Goal: Information Seeking & Learning: Learn about a topic

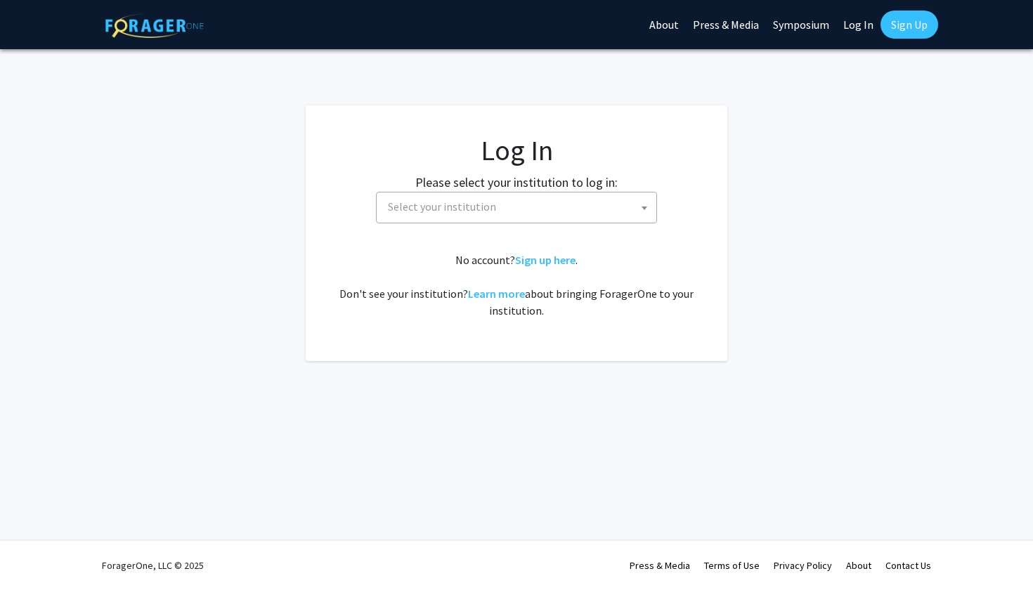
select select
click at [476, 216] on span "Select your institution" at bounding box center [519, 207] width 274 height 29
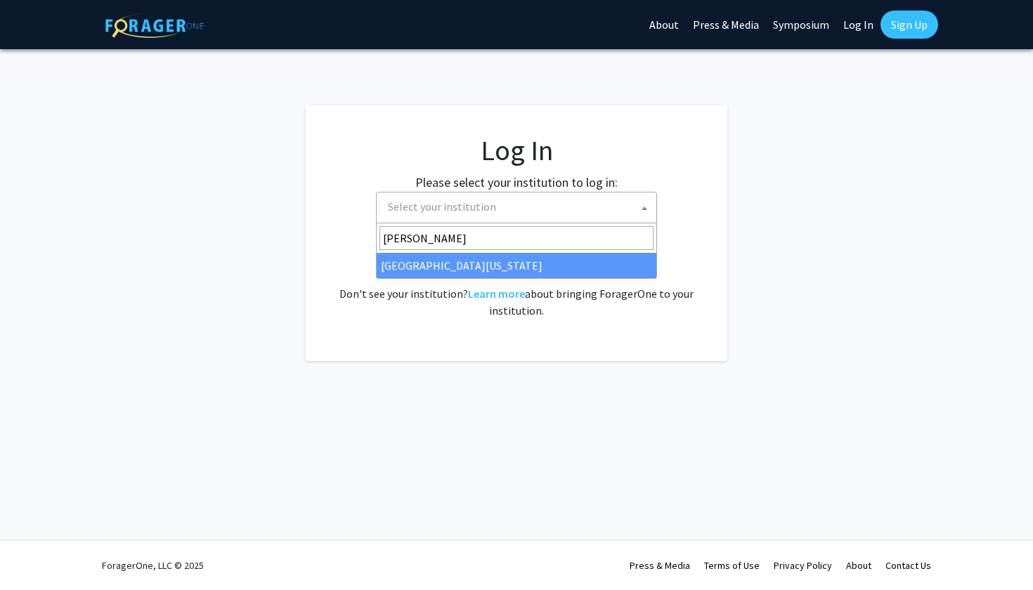
type input "mary"
select select "31"
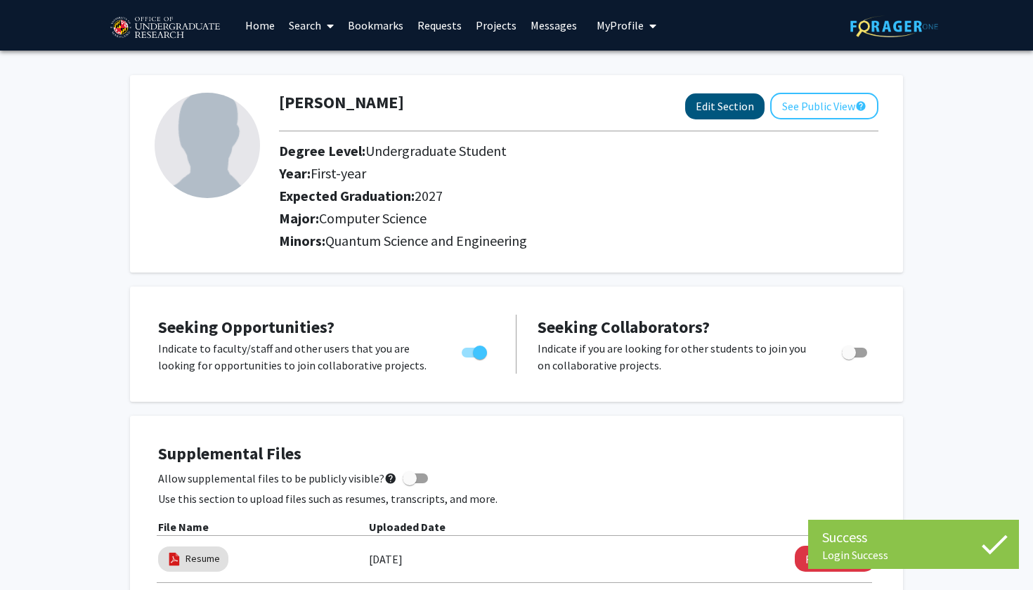
click at [721, 104] on button "Edit Section" at bounding box center [724, 106] width 79 height 26
select select "first-year"
select select "2027"
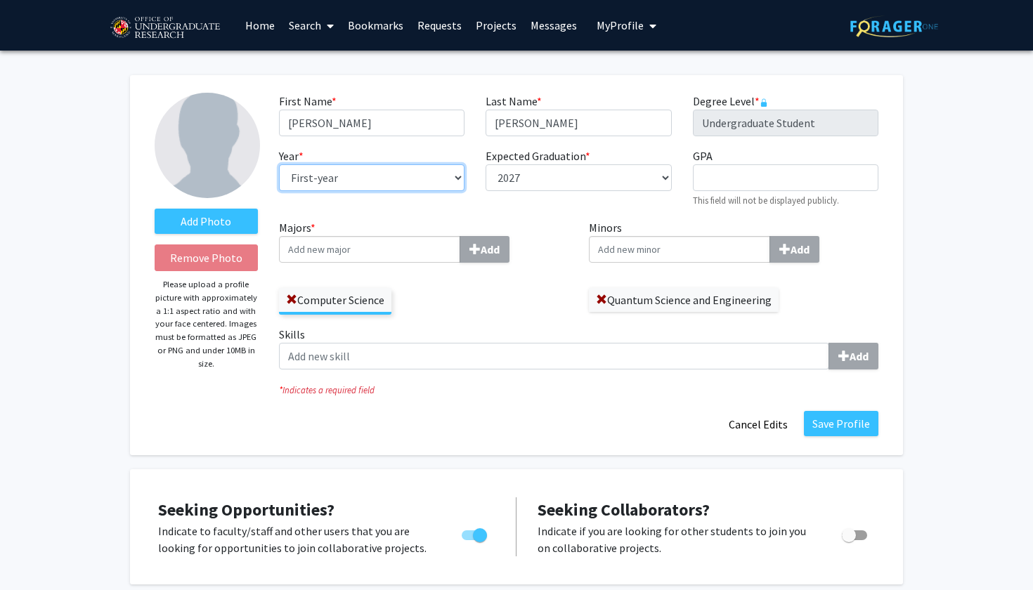
select select "sophomore"
click at [543, 195] on div "Expected Graduation * required --- 2018 2019 2020 2021 2022 2023 2024 2025 2026…" at bounding box center [578, 178] width 207 height 60
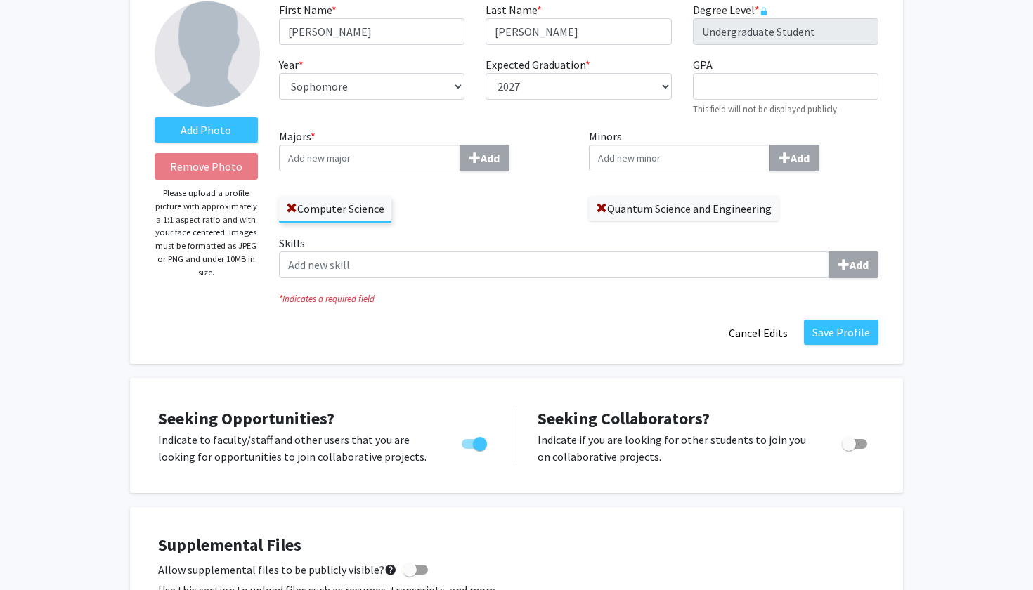
scroll to position [92, 0]
click at [401, 170] on input "Majors * Add" at bounding box center [369, 157] width 181 height 27
click at [456, 233] on div "Majors * Add Computer Science" at bounding box center [423, 180] width 311 height 107
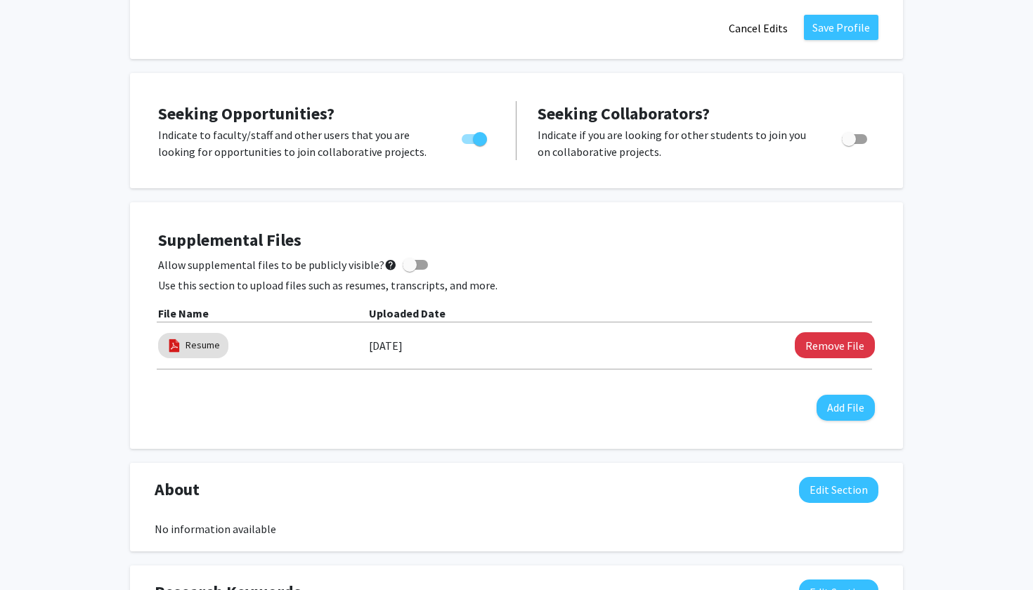
scroll to position [406, 0]
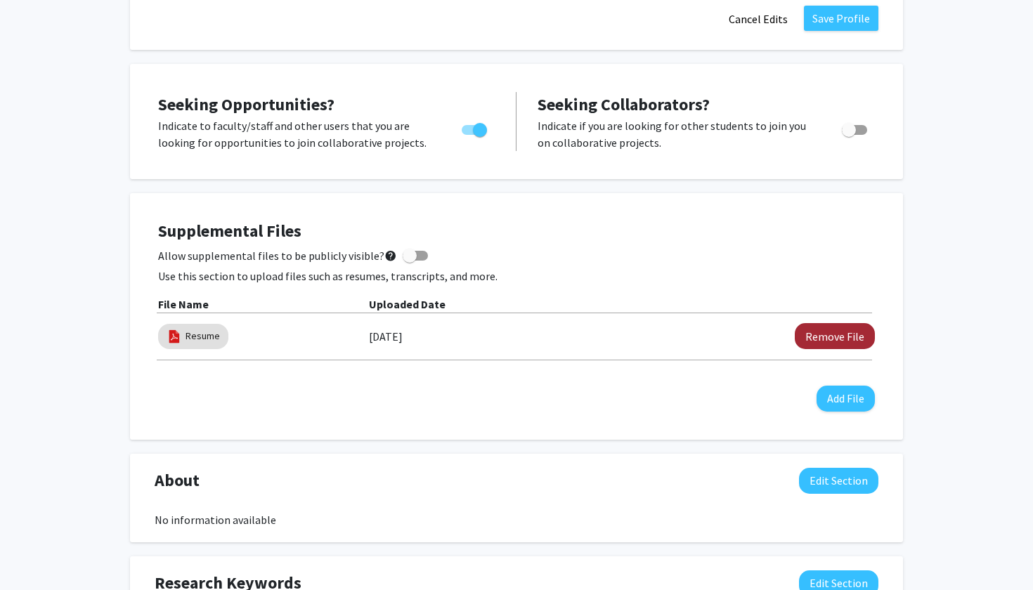
click at [835, 332] on button "Remove File" at bounding box center [835, 336] width 80 height 26
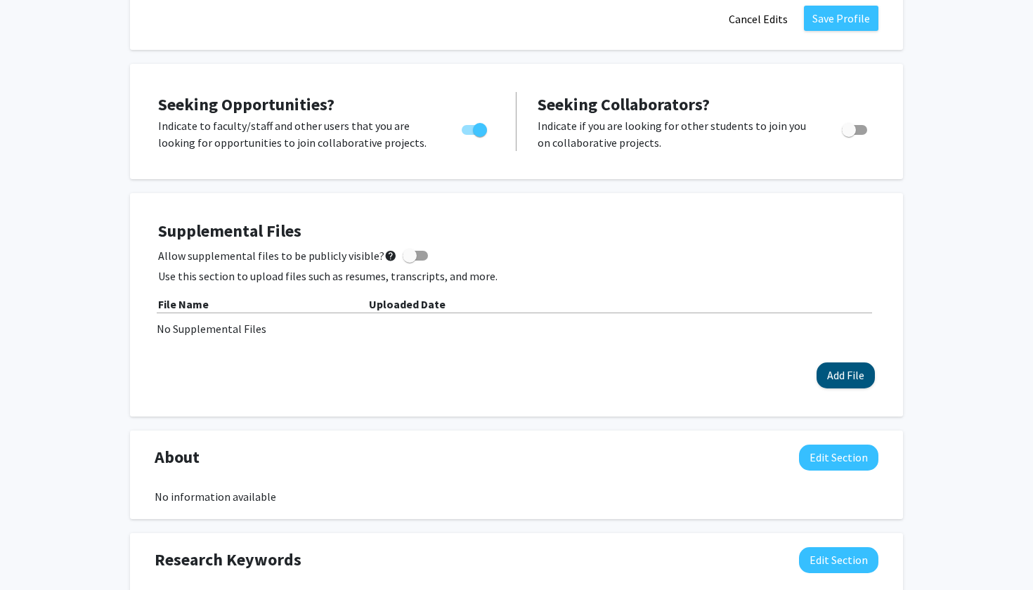
click at [832, 372] on button "Add File" at bounding box center [846, 376] width 58 height 26
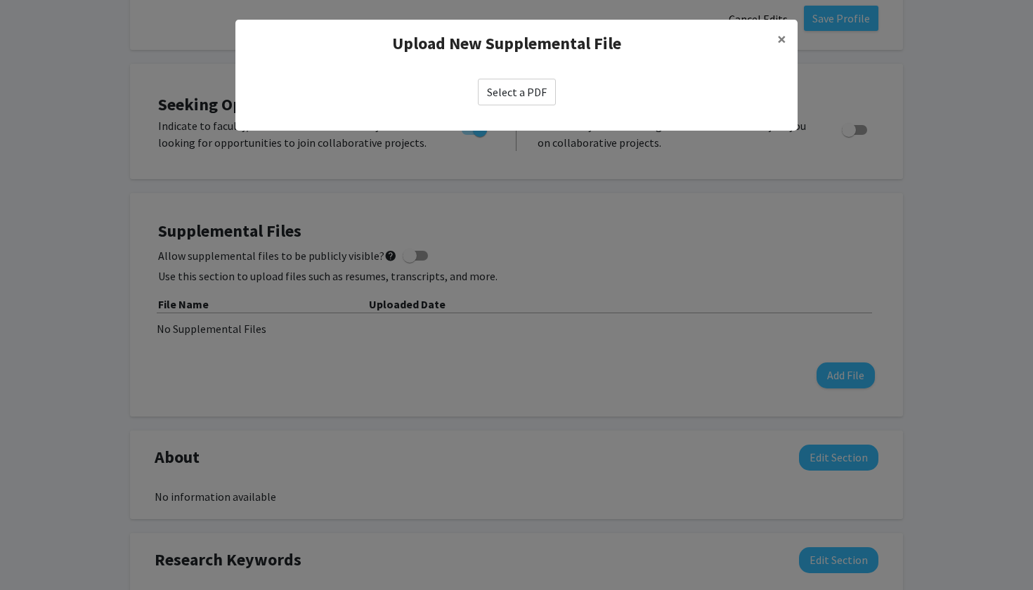
click at [531, 96] on label "Select a PDF" at bounding box center [517, 92] width 78 height 27
click at [0, 0] on input "Select a PDF" at bounding box center [0, 0] width 0 height 0
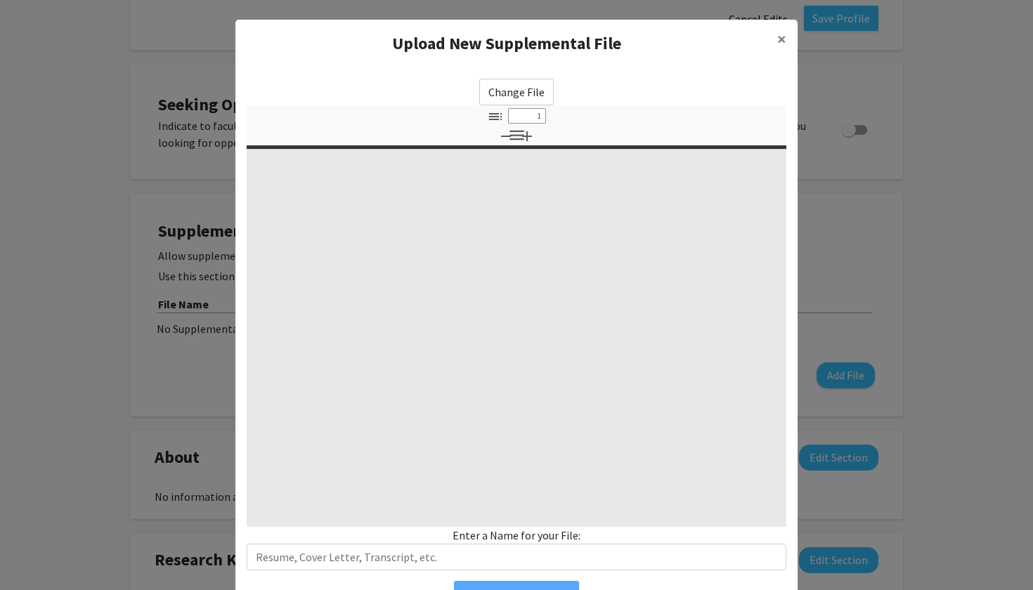
select select "custom"
type input "0"
select select "custom"
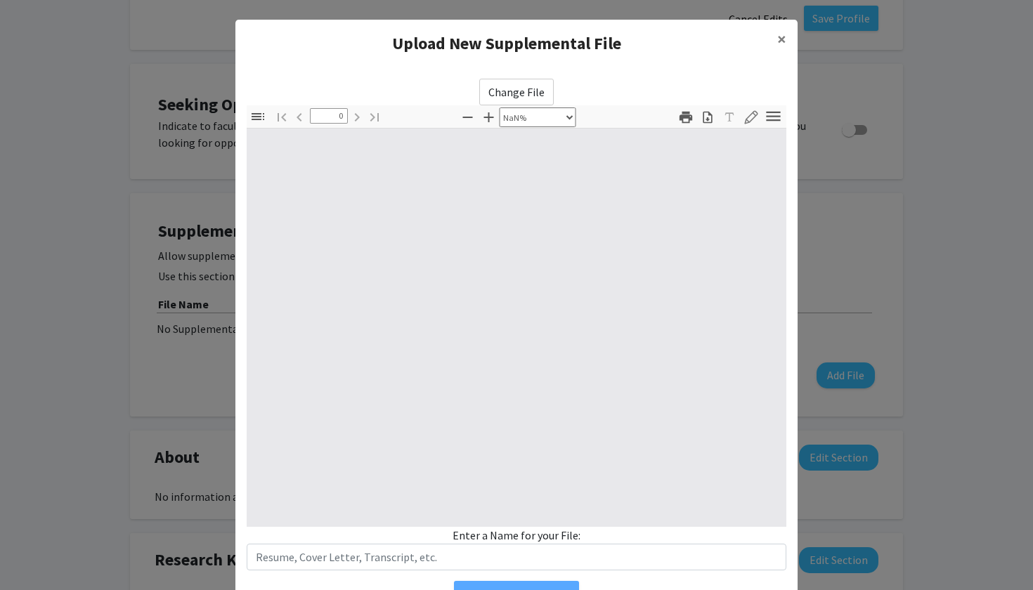
type input "1"
select select "auto"
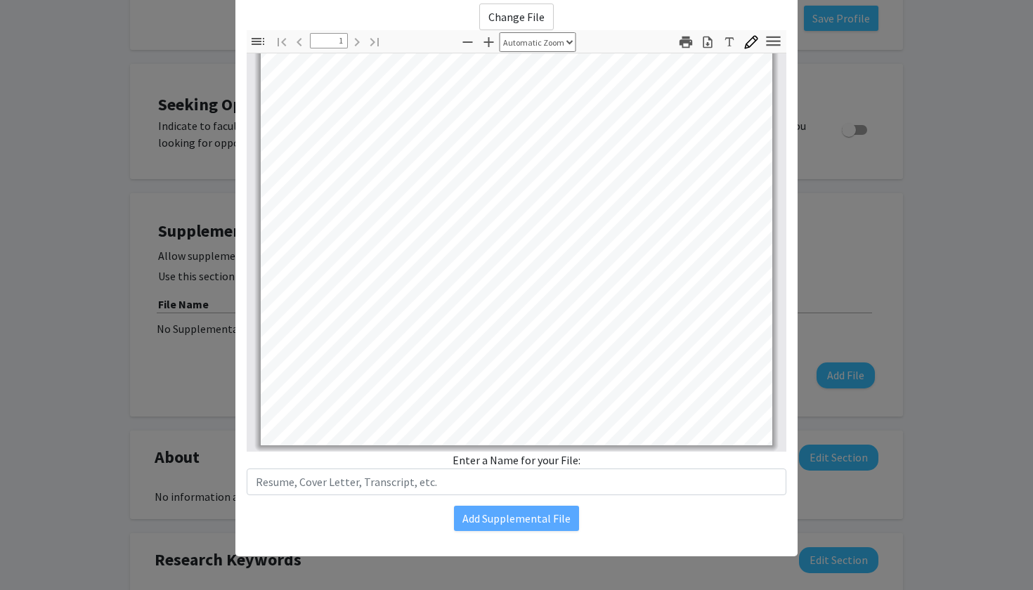
scroll to position [75, 0]
click at [569, 464] on div "Enter a Name for your File:" at bounding box center [517, 474] width 540 height 44
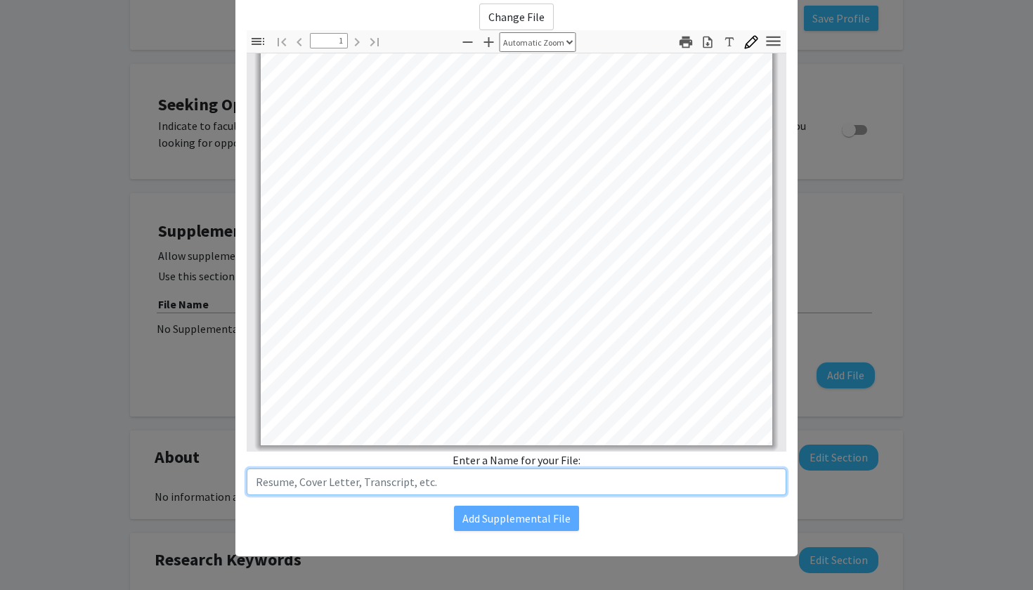
click at [543, 474] on input "text" at bounding box center [517, 482] width 540 height 27
type input "Akhil_Resume"
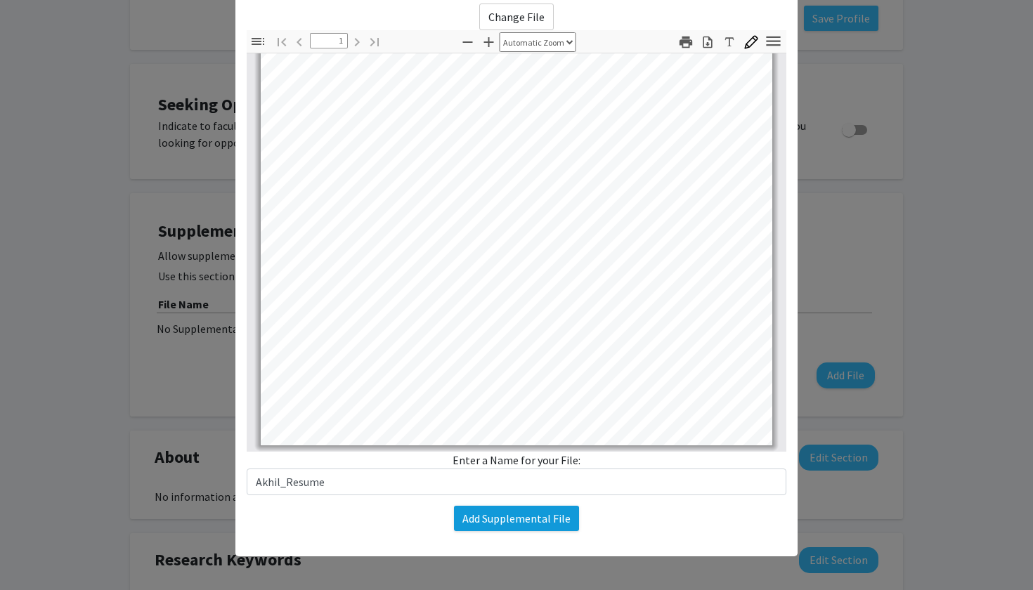
click at [531, 522] on button "Add Supplemental File" at bounding box center [516, 518] width 125 height 25
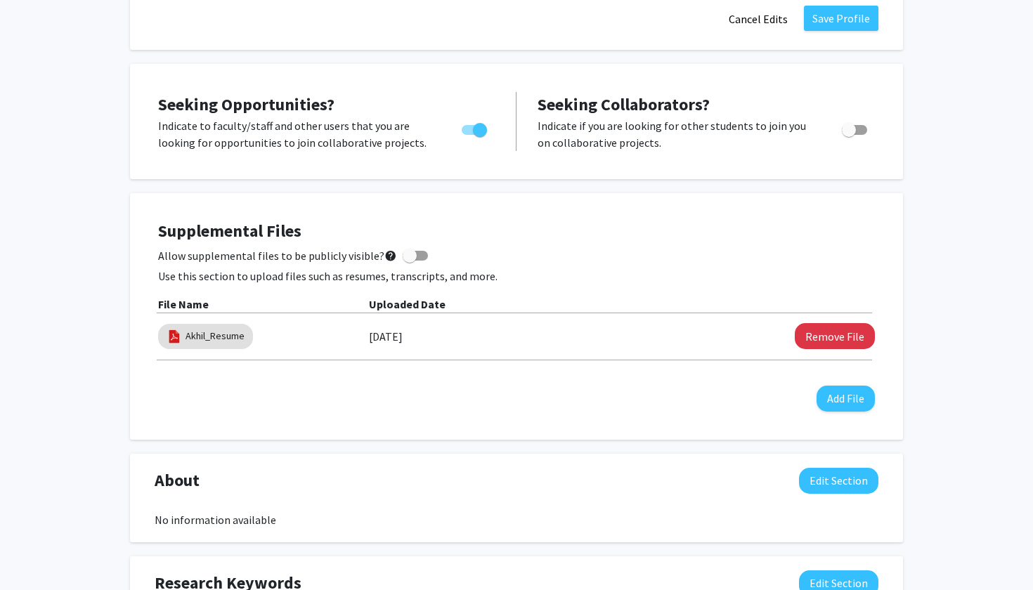
click at [435, 401] on div "Supplemental Files Allow supplemental files to be publicly visible? help Use th…" at bounding box center [516, 316] width 717 height 190
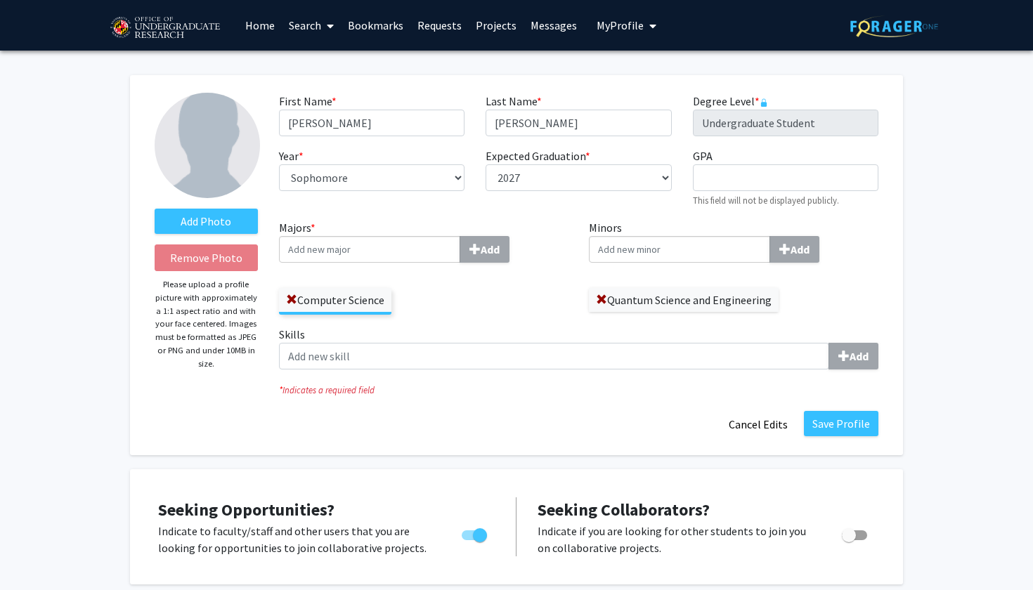
scroll to position [0, 0]
click at [889, 429] on div "Add Photo Remove Photo Please upload a profile picture with approximately a 1:1…" at bounding box center [516, 265] width 773 height 380
click at [864, 427] on button "Save Profile" at bounding box center [841, 423] width 74 height 25
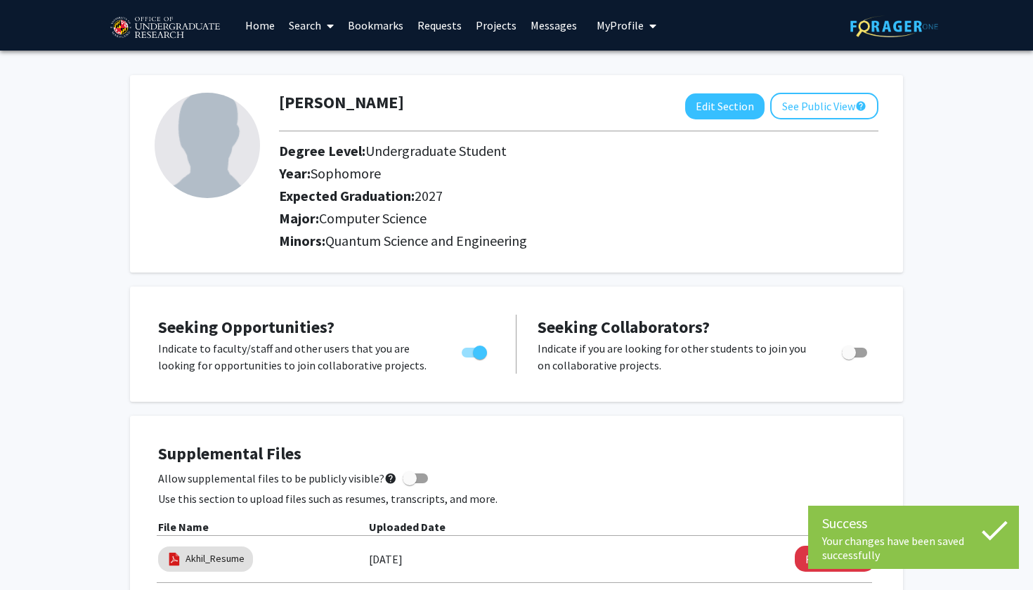
click at [505, 32] on link "Projects" at bounding box center [496, 25] width 55 height 49
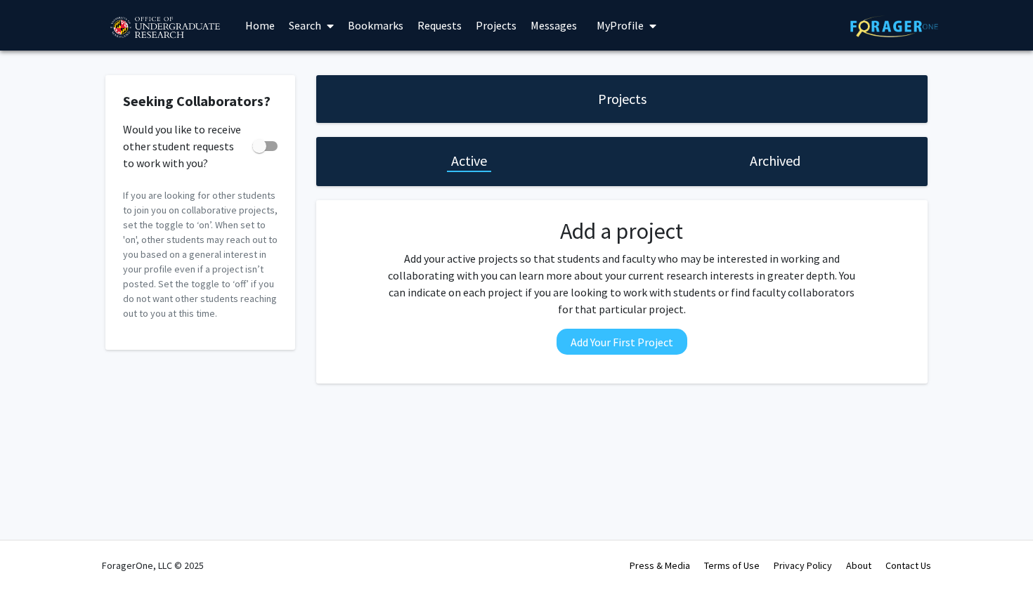
click at [270, 21] on link "Home" at bounding box center [260, 25] width 44 height 49
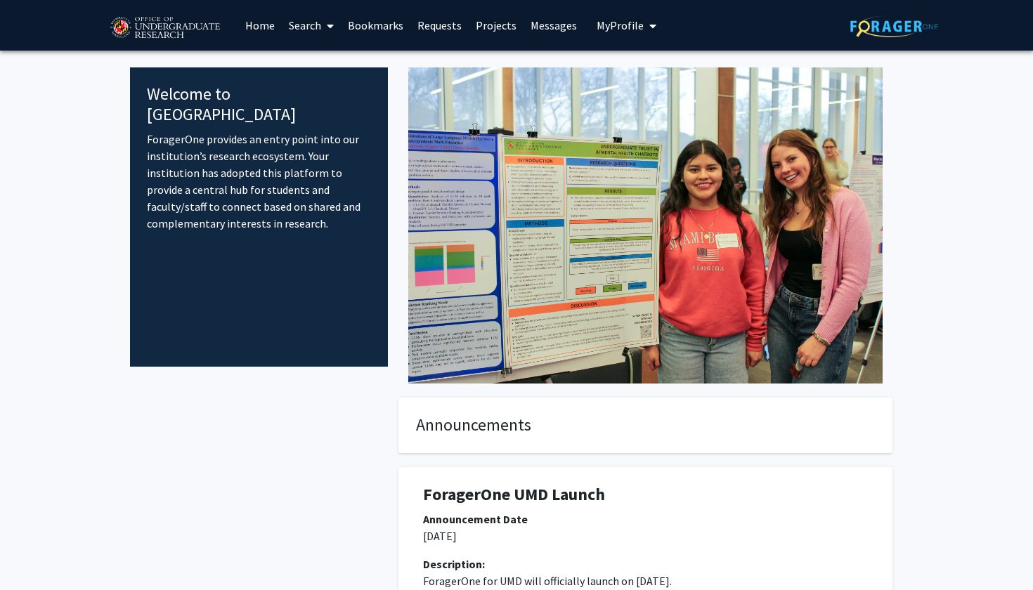
click at [293, 32] on link "Search" at bounding box center [311, 25] width 59 height 49
click at [349, 64] on span "Faculty/Staff" at bounding box center [333, 65] width 103 height 28
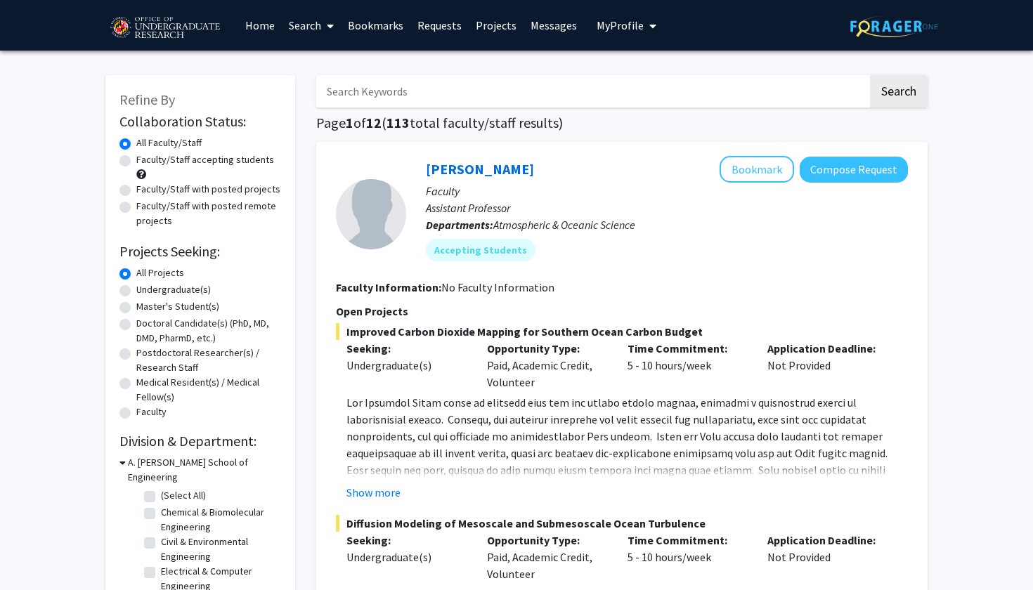
click at [136, 293] on label "Undergraduate(s)" at bounding box center [173, 290] width 74 height 15
click at [136, 292] on input "Undergraduate(s)" at bounding box center [140, 287] width 9 height 9
radio input "true"
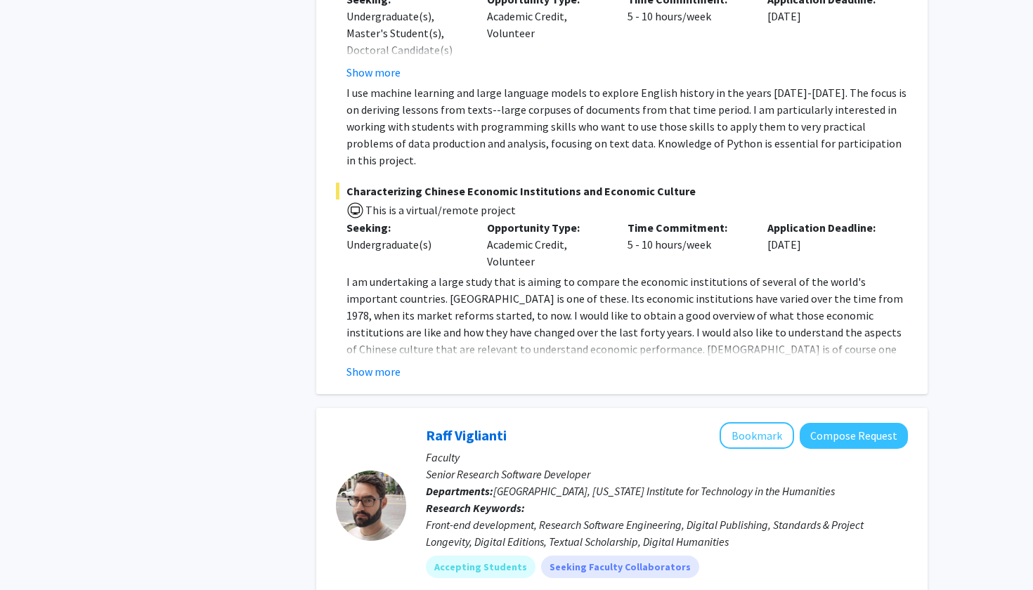
scroll to position [3542, 0]
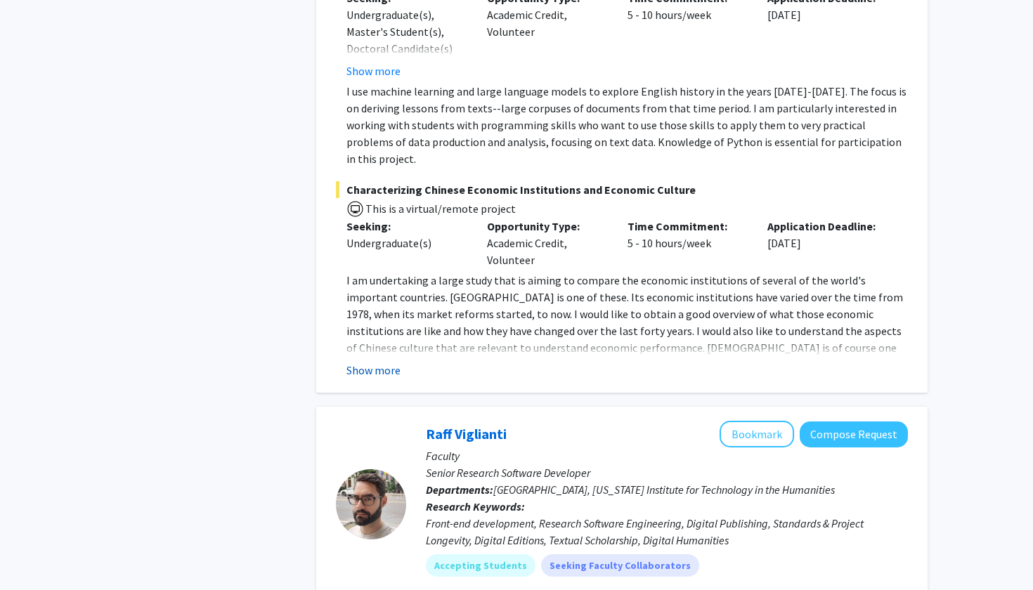
click at [384, 362] on button "Show more" at bounding box center [373, 370] width 54 height 17
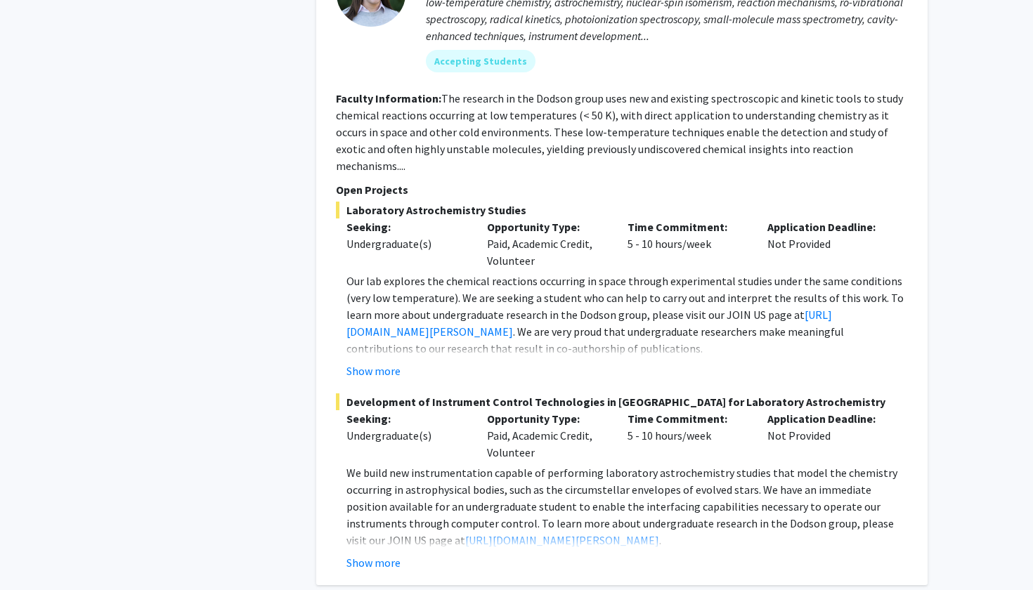
scroll to position [6065, 0]
click at [384, 556] on button "Show more" at bounding box center [373, 564] width 54 height 17
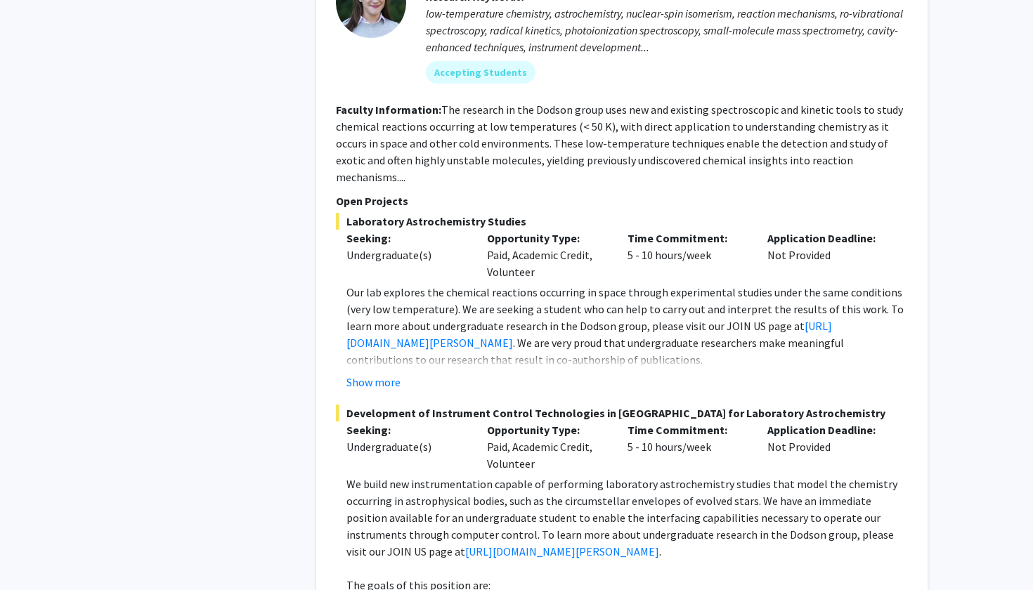
scroll to position [6041, 0]
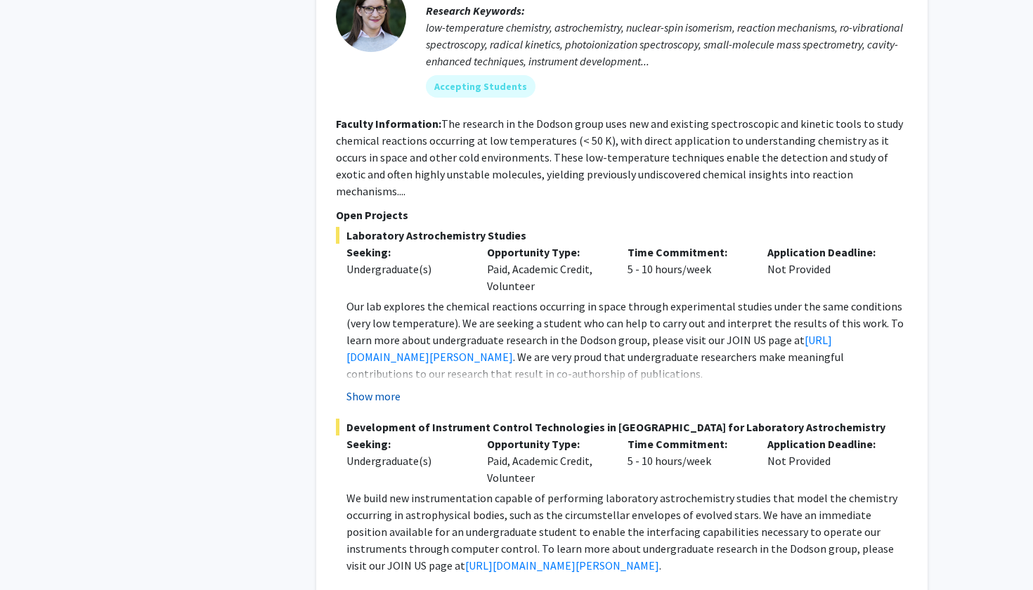
click at [391, 388] on button "Show more" at bounding box center [373, 396] width 54 height 17
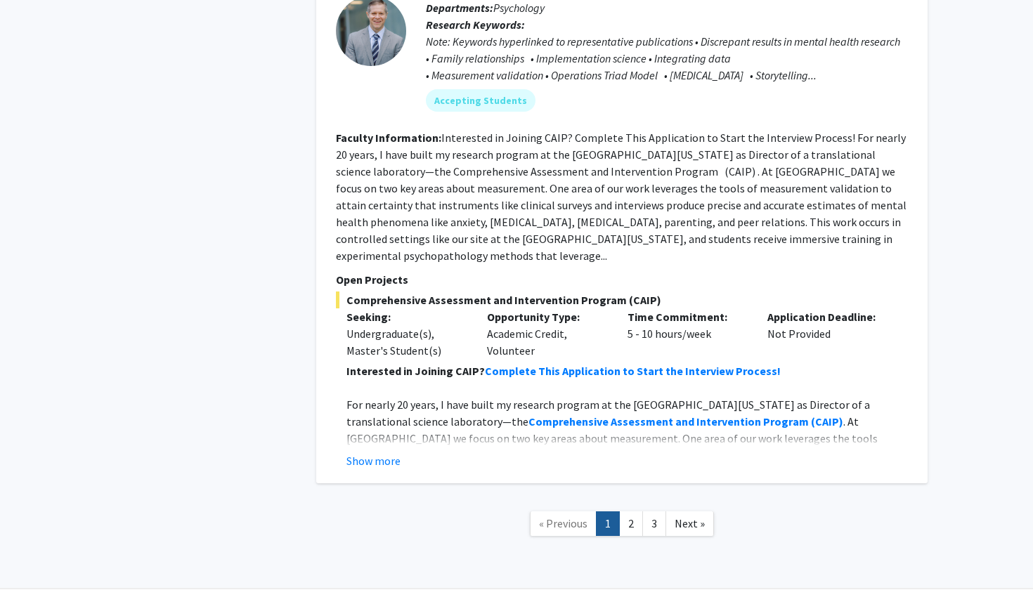
scroll to position [7179, 0]
click at [701, 512] on link "Next »" at bounding box center [690, 524] width 48 height 25
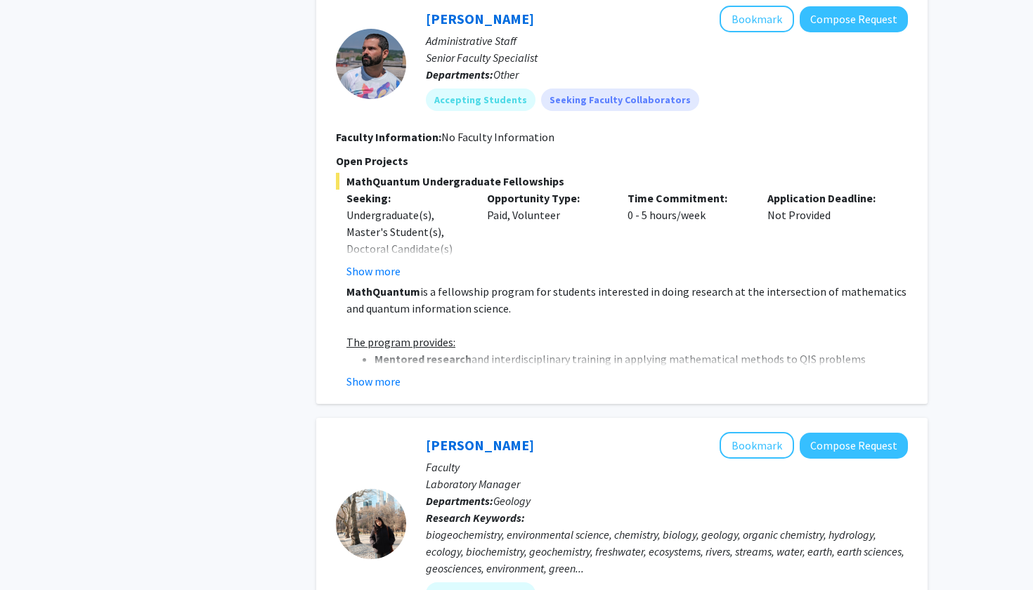
scroll to position [748, 0]
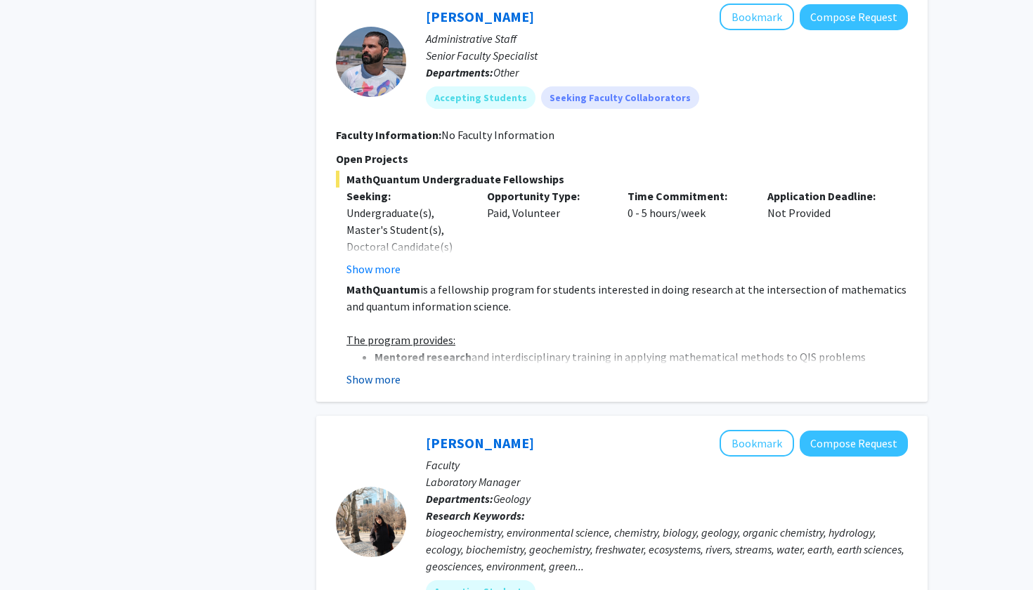
click at [372, 380] on button "Show more" at bounding box center [373, 379] width 54 height 17
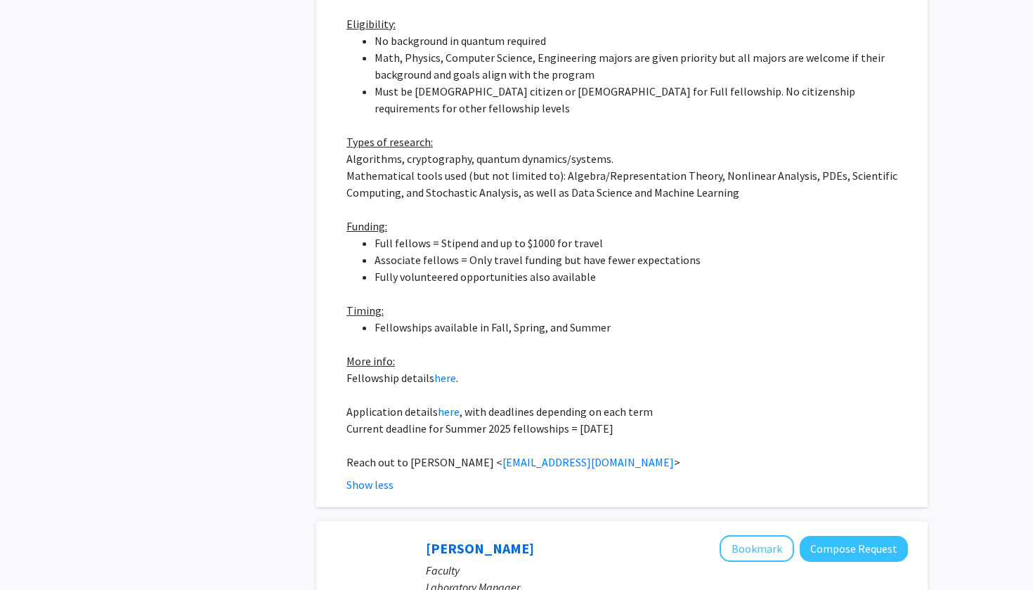
scroll to position [1220, 0]
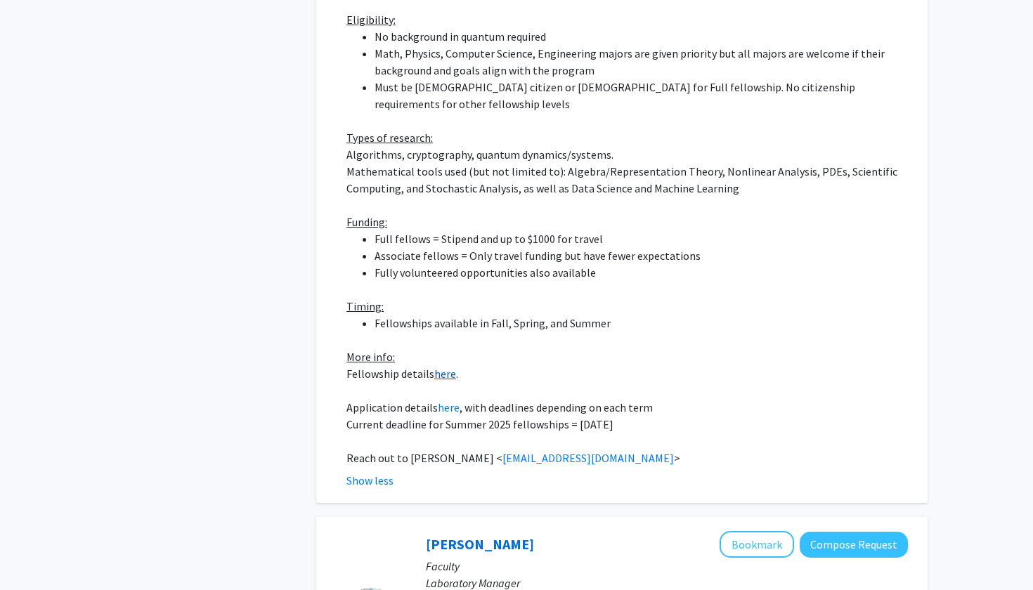
click at [441, 367] on link "here" at bounding box center [445, 374] width 22 height 14
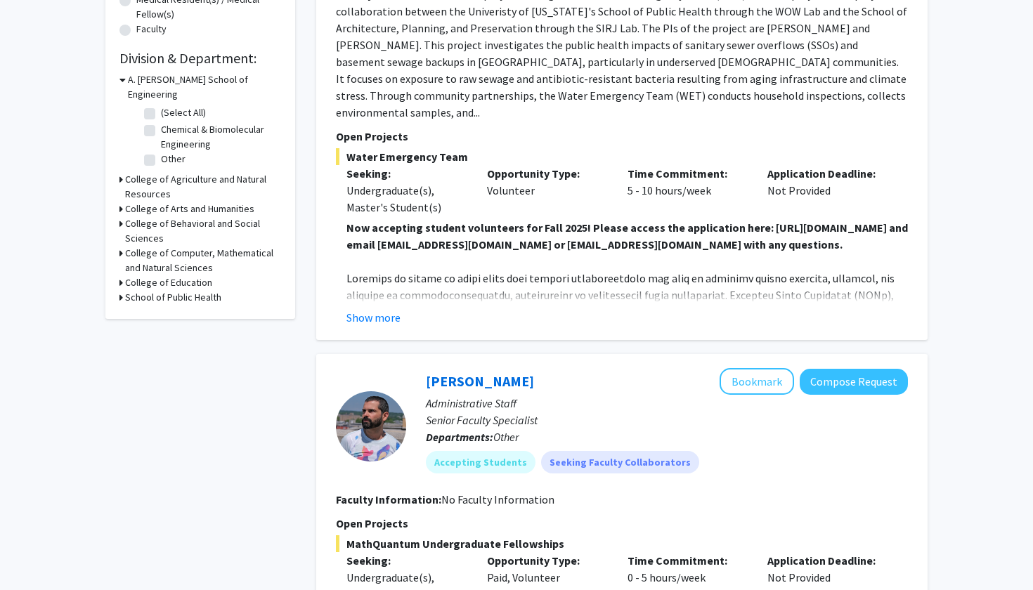
scroll to position [384, 0]
click at [197, 245] on h3 "College of Computer, Mathematical and Natural Sciences" at bounding box center [203, 260] width 156 height 30
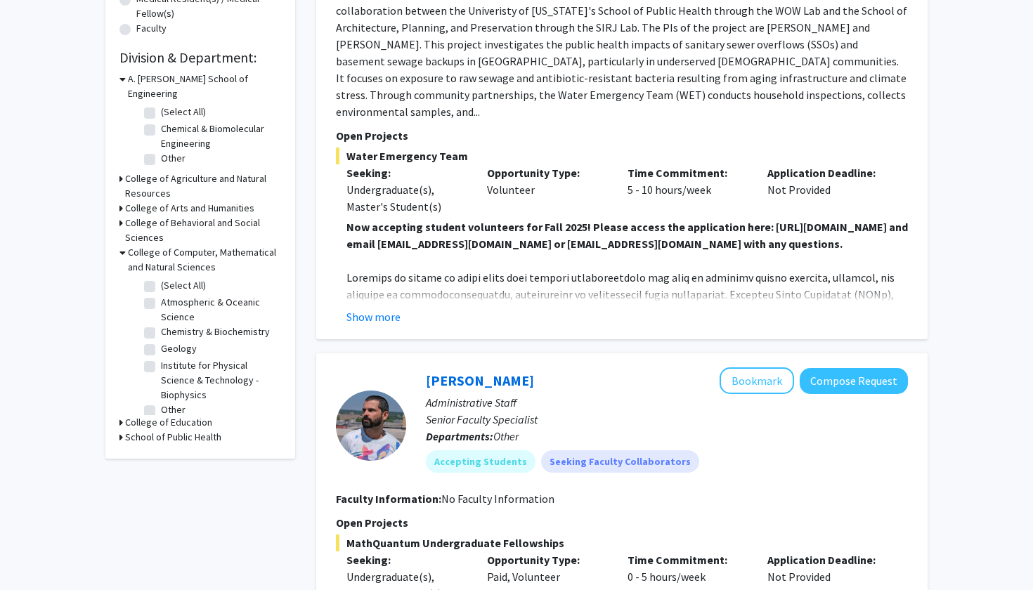
click at [161, 403] on label "Other" at bounding box center [173, 410] width 25 height 15
click at [161, 403] on input "Other" at bounding box center [165, 407] width 9 height 9
checkbox input "true"
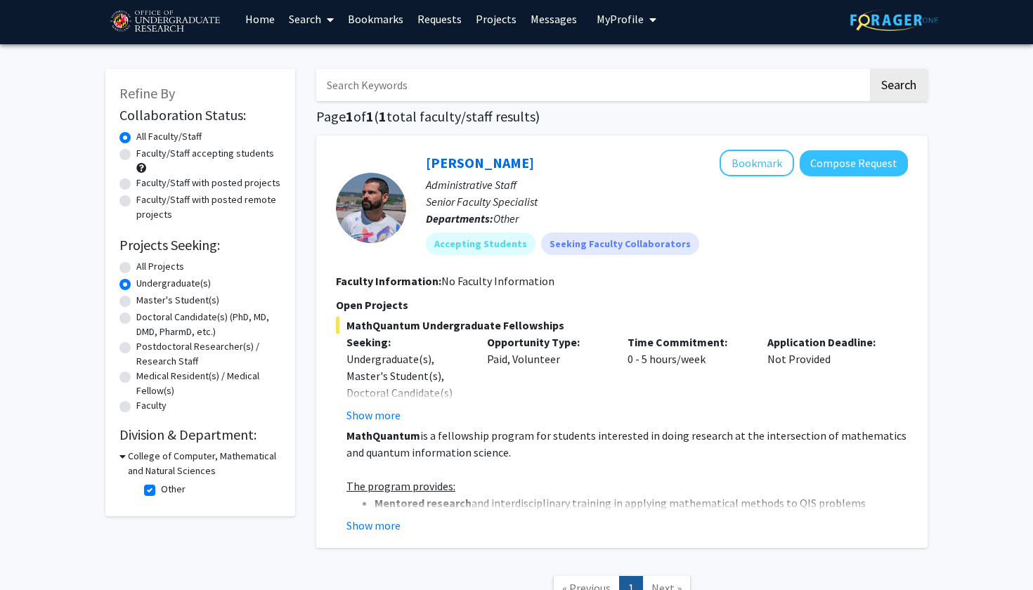
scroll to position [6, 0]
click at [136, 143] on label "All Faculty/Staff" at bounding box center [168, 136] width 65 height 15
click at [136, 138] on input "All Faculty/Staff" at bounding box center [140, 133] width 9 height 9
click at [136, 272] on label "All Projects" at bounding box center [160, 266] width 48 height 15
click at [136, 268] on input "All Projects" at bounding box center [140, 263] width 9 height 9
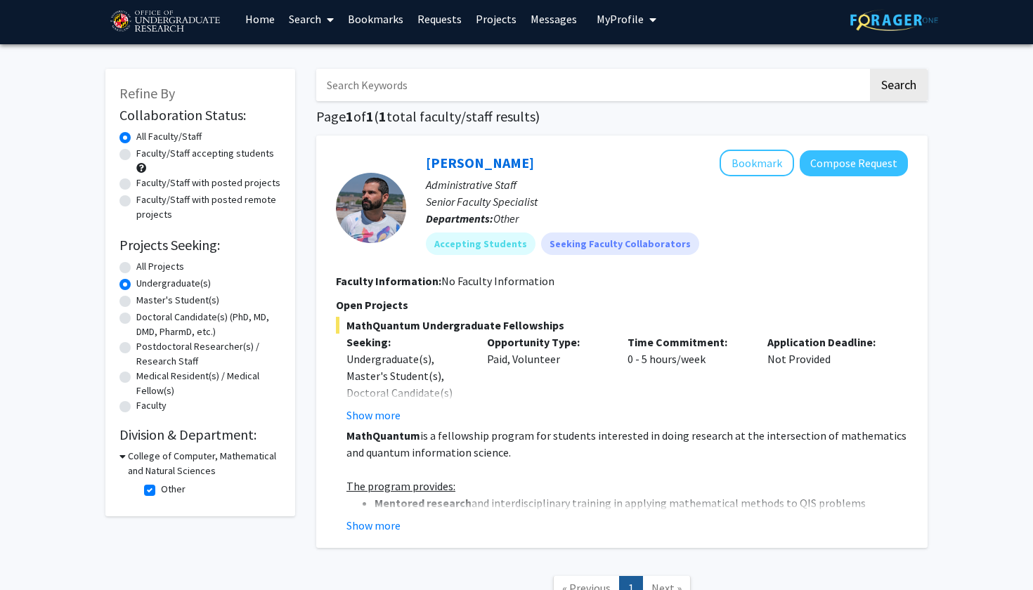
radio input "true"
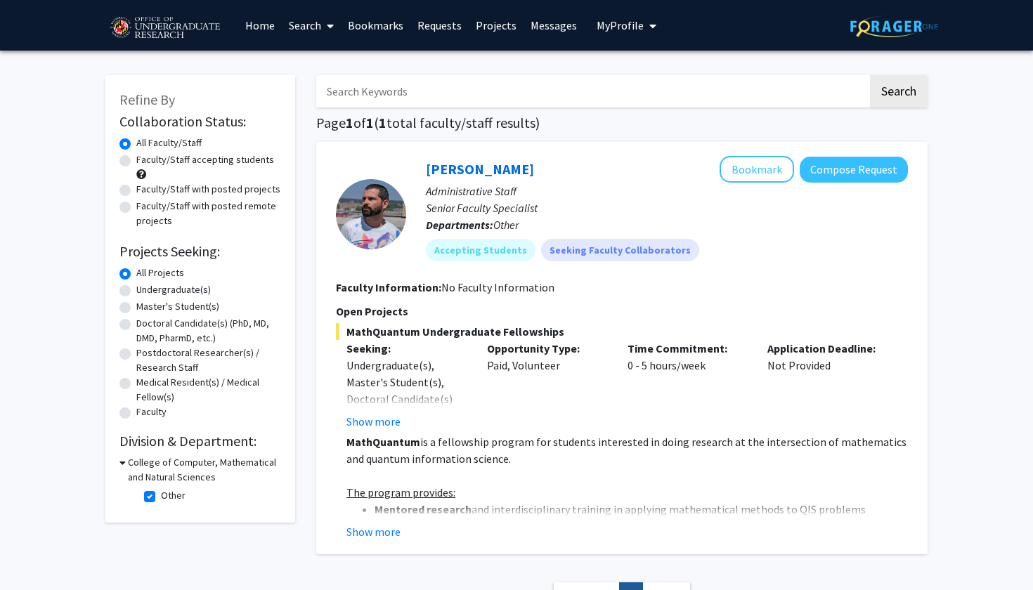
click at [161, 501] on label "Other" at bounding box center [173, 495] width 25 height 15
click at [161, 498] on input "Other" at bounding box center [165, 492] width 9 height 9
checkbox input "false"
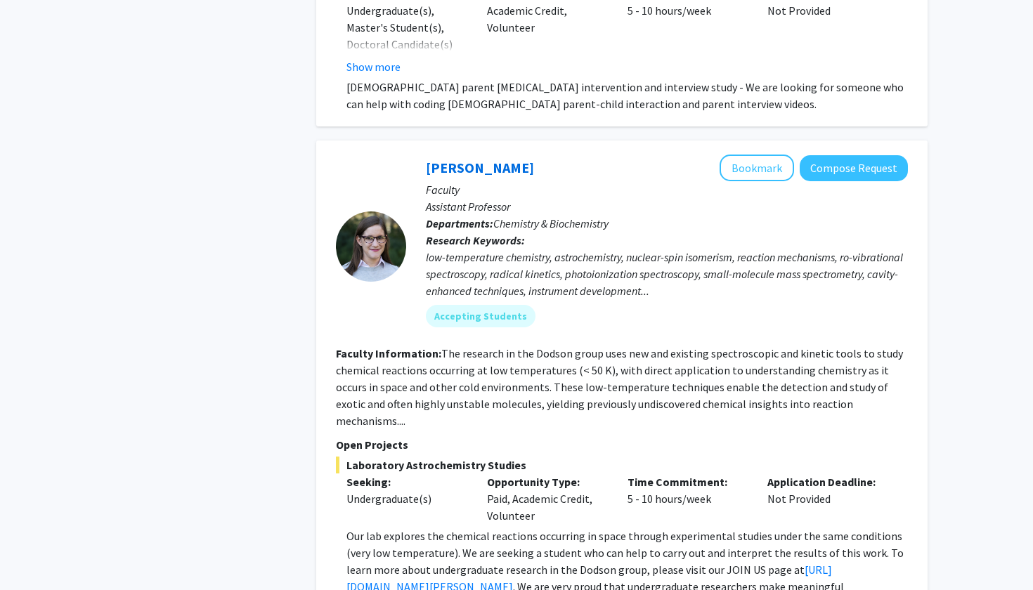
scroll to position [5643, 0]
drag, startPoint x: 530, startPoint y: 288, endPoint x: 592, endPoint y: 284, distance: 62.7
click at [592, 346] on fg-read-more "The research in the Dodson group uses new and existing spectroscopic and kineti…" at bounding box center [619, 387] width 567 height 82
